Goal: Find specific page/section: Find specific page/section

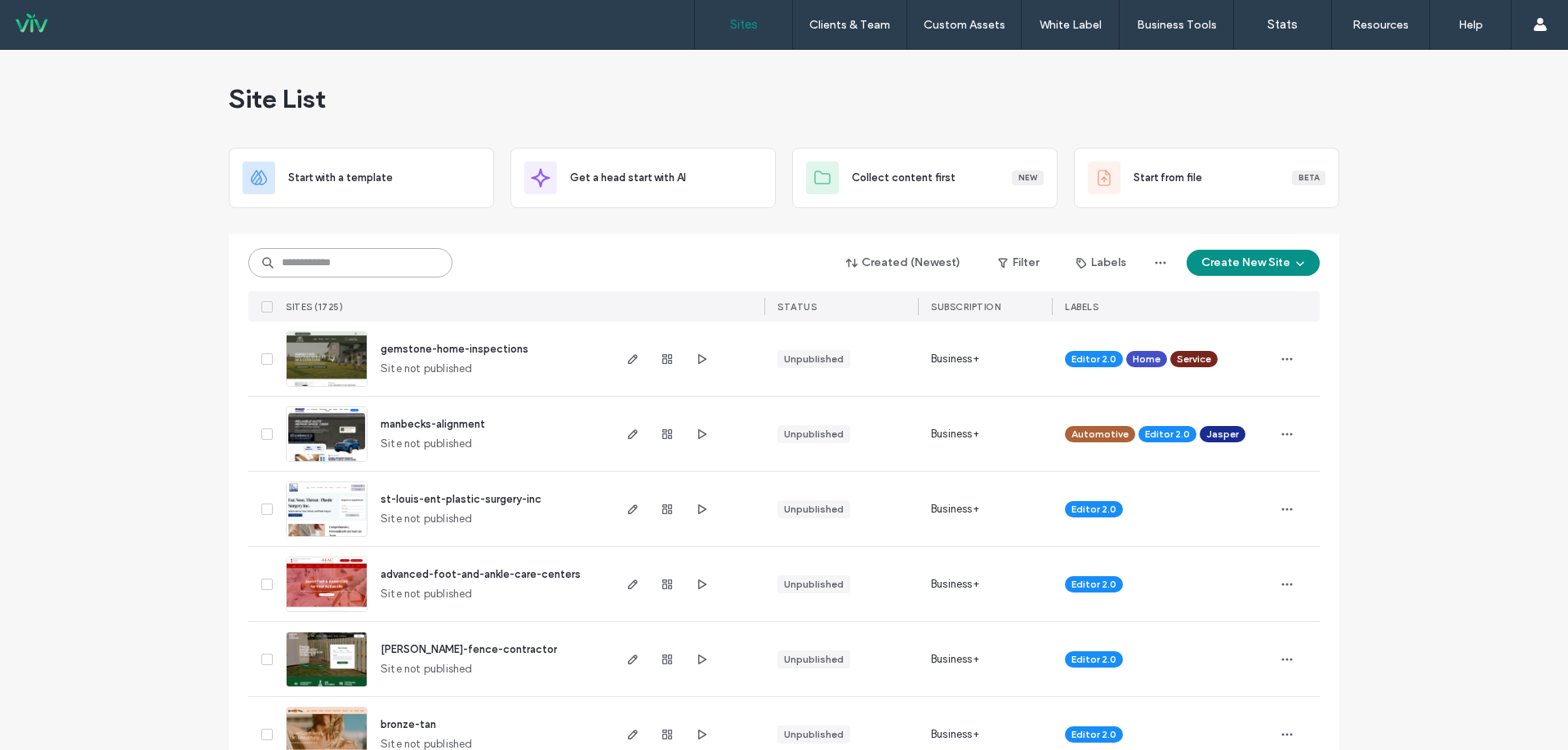
click at [338, 274] on input at bounding box center [350, 263] width 204 height 29
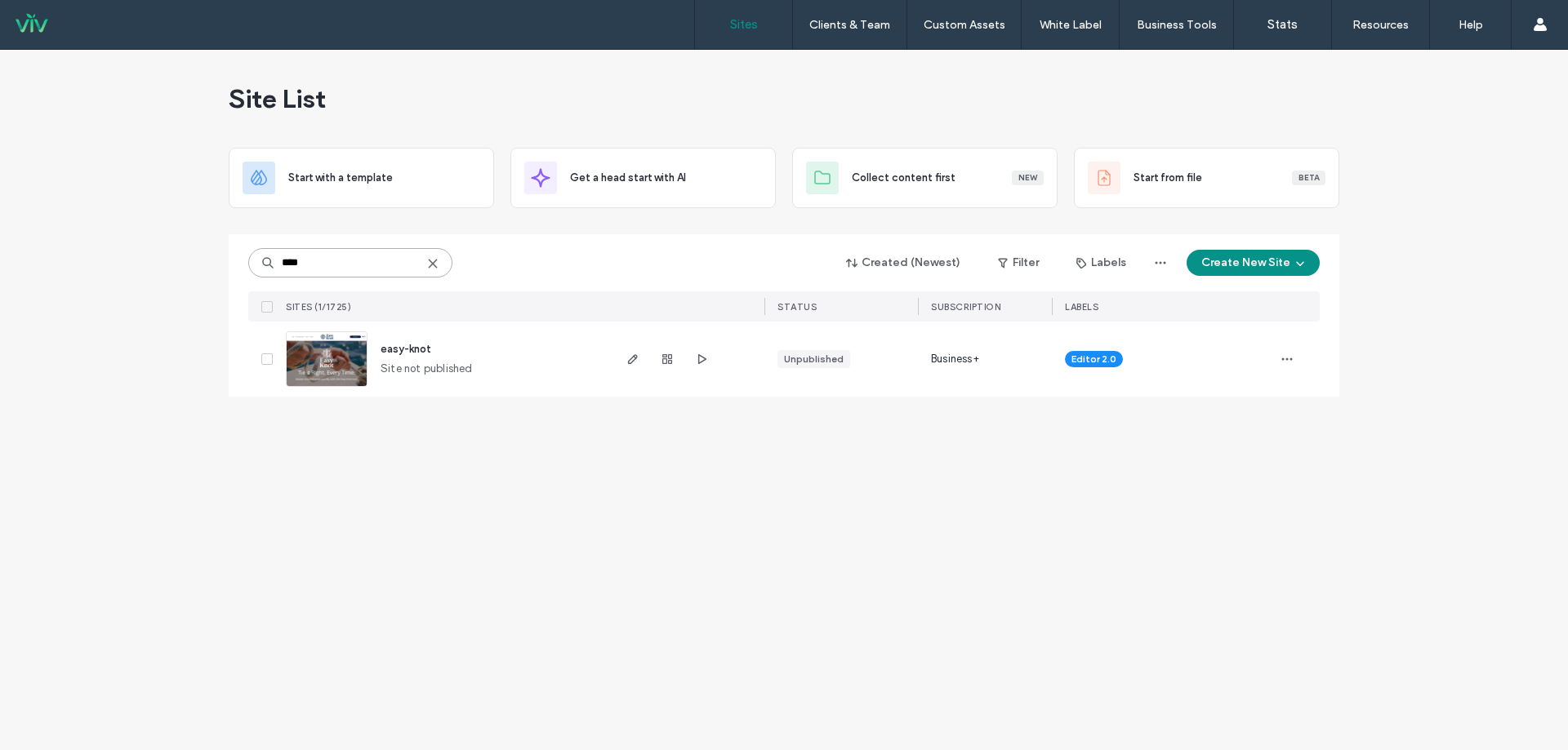
type input "****"
click at [438, 459] on div "Site List Start with a template Get a head start with AI Collect content first …" at bounding box center [784, 400] width 1568 height 700
click at [432, 261] on icon at bounding box center [433, 264] width 13 height 13
click at [164, 278] on div "Site List Start with a template Get a head start with AI Collect content first …" at bounding box center [784, 400] width 1568 height 700
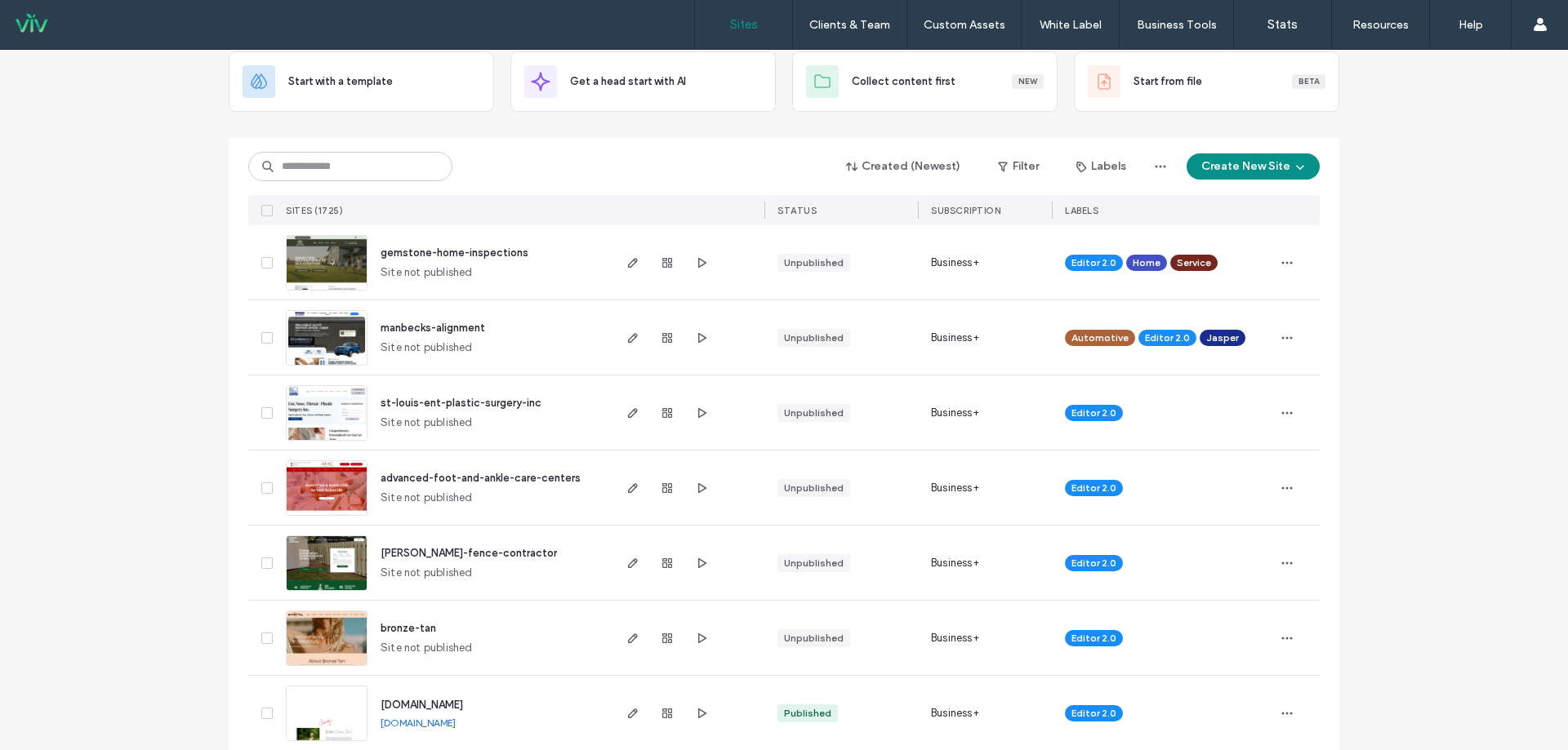
scroll to position [218, 0]
